Goal: Transaction & Acquisition: Purchase product/service

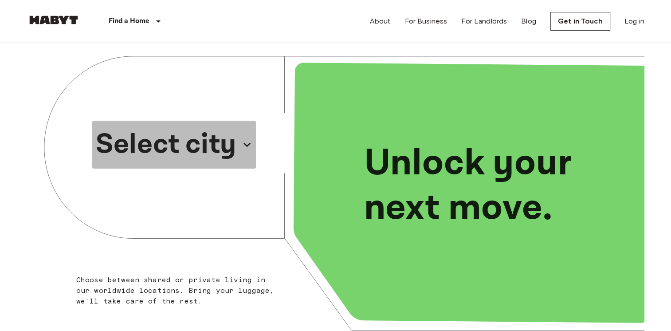
click at [204, 149] on p "Select city" at bounding box center [166, 144] width 141 height 43
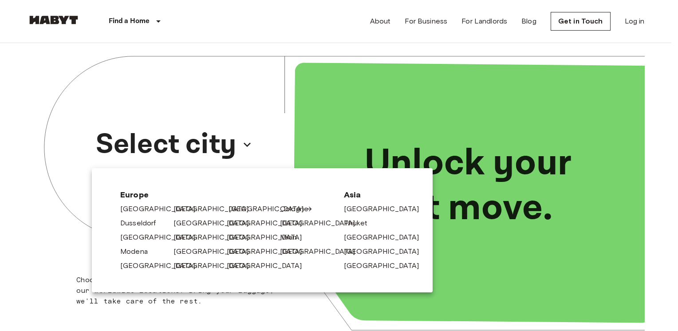
click at [231, 209] on link "[GEOGRAPHIC_DATA]" at bounding box center [270, 209] width 84 height 11
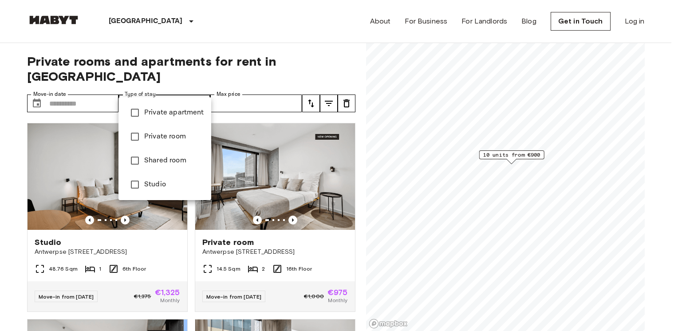
click at [185, 113] on span "Private apartment" at bounding box center [174, 112] width 60 height 11
type input "**********"
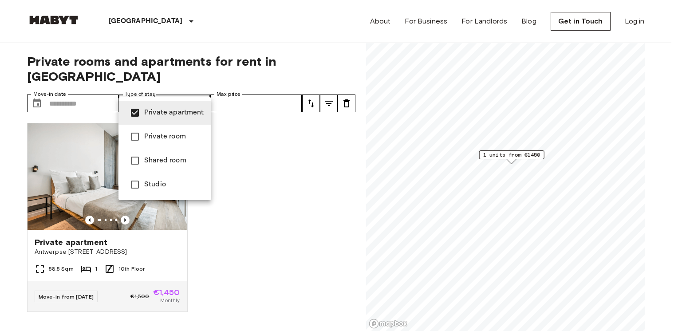
click at [250, 191] on div at bounding box center [339, 165] width 678 height 331
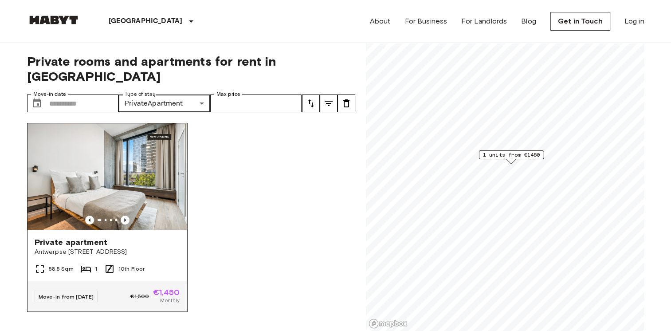
click at [105, 159] on img at bounding box center [107, 176] width 160 height 106
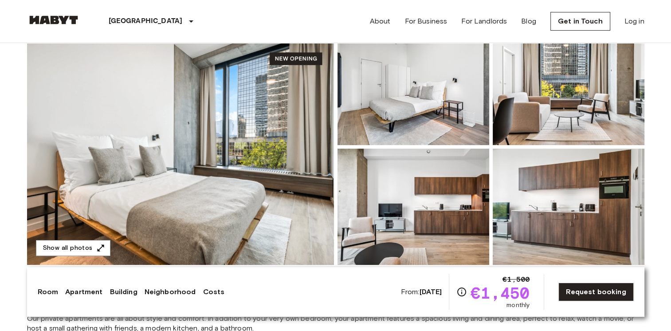
scroll to position [89, 0]
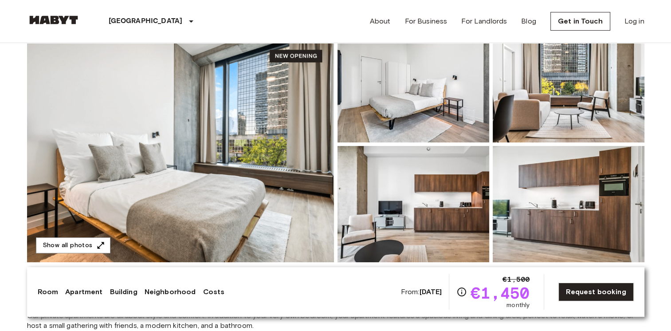
click at [213, 191] on img at bounding box center [180, 144] width 307 height 236
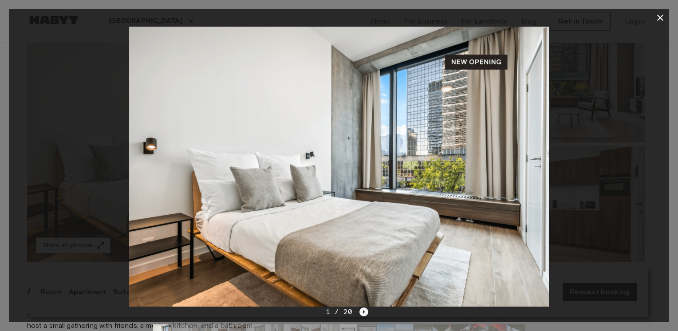
click at [362, 311] on icon "Next image" at bounding box center [363, 311] width 9 height 9
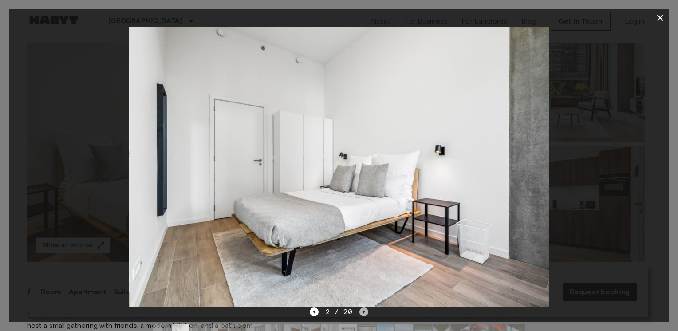
click at [362, 311] on icon "Next image" at bounding box center [363, 311] width 9 height 9
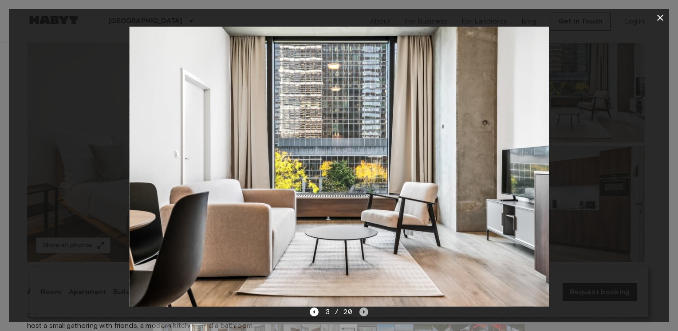
click at [364, 309] on icon "Next image" at bounding box center [363, 311] width 9 height 9
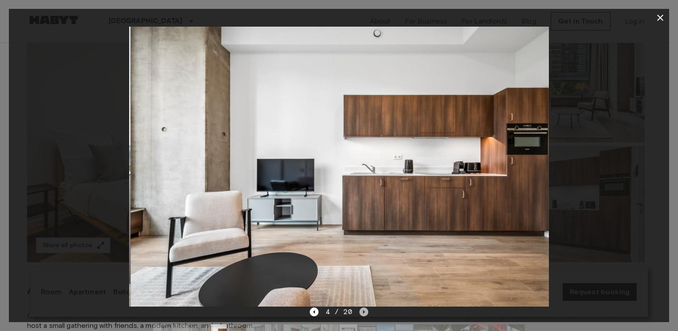
click at [364, 309] on icon "Next image" at bounding box center [363, 311] width 9 height 9
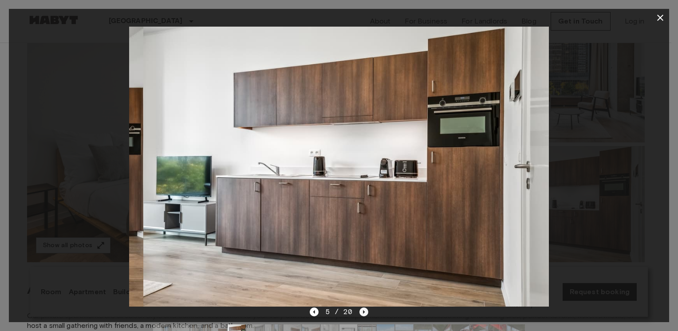
click at [364, 309] on icon "Next image" at bounding box center [363, 311] width 9 height 9
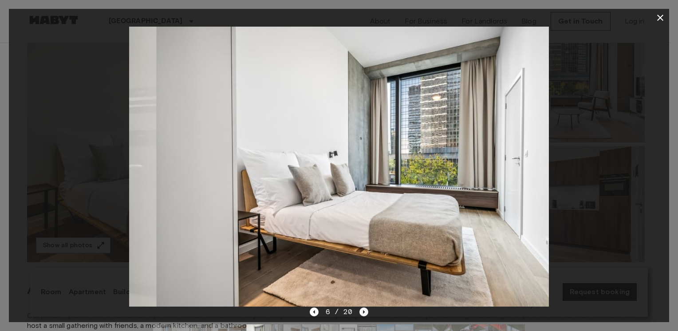
click at [364, 309] on icon "Next image" at bounding box center [363, 311] width 9 height 9
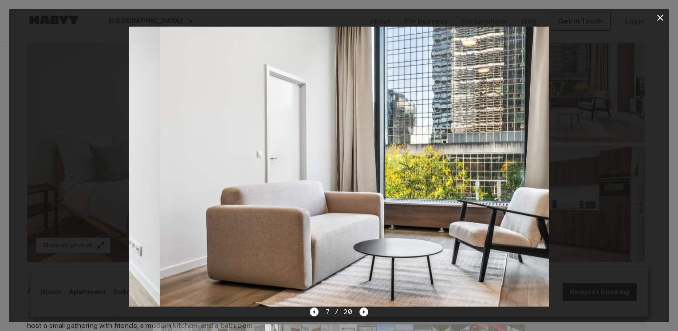
click at [364, 309] on icon "Next image" at bounding box center [363, 311] width 9 height 9
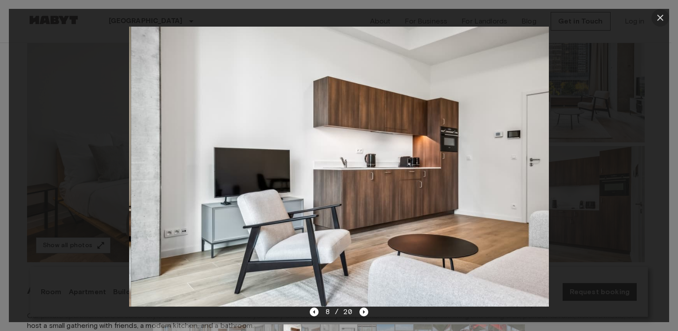
click at [654, 21] on icon "button" at bounding box center [659, 17] width 11 height 11
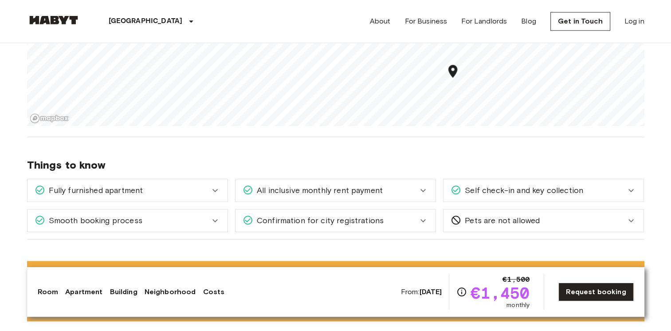
scroll to position [621, 0]
